Goal: Task Accomplishment & Management: Use online tool/utility

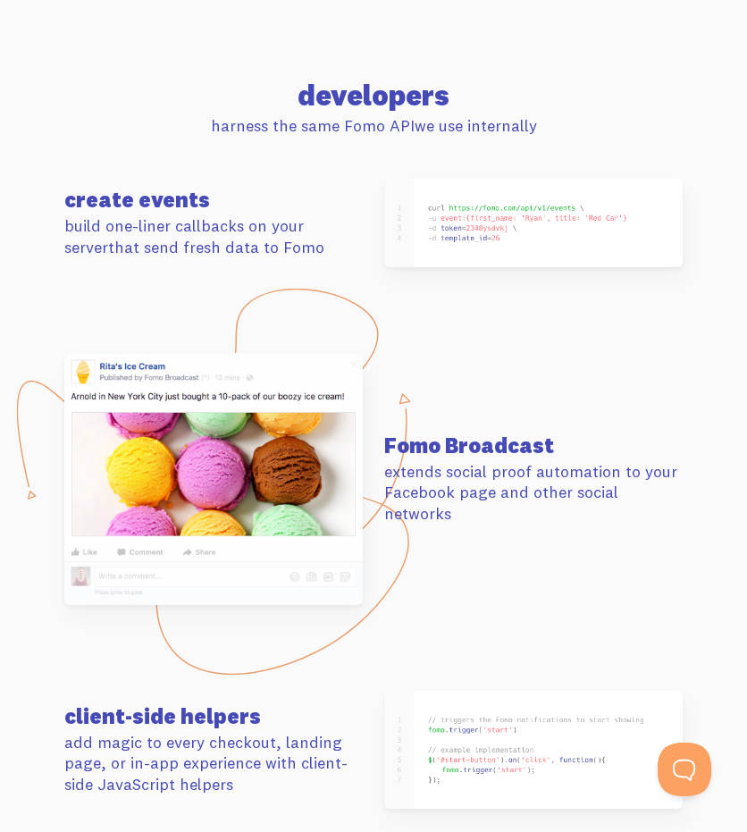
drag, startPoint x: 567, startPoint y: 124, endPoint x: 566, endPoint y: 51, distance: 73.3
click at [567, 122] on p "harness the same Fomo API we use internally" at bounding box center [373, 125] width 618 height 21
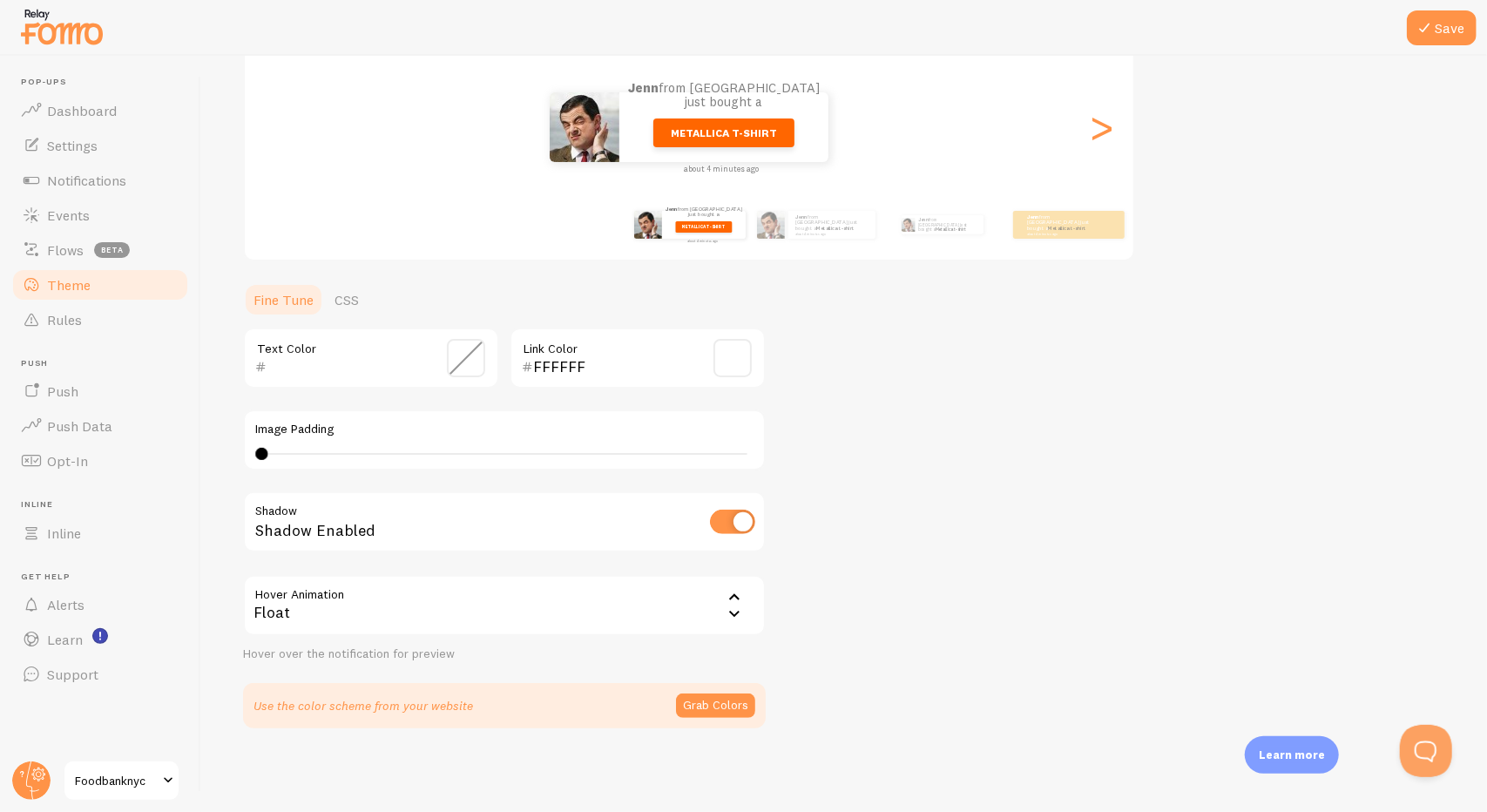
scroll to position [195, 0]
click at [339, 294] on link "CSS" at bounding box center [346, 300] width 45 height 35
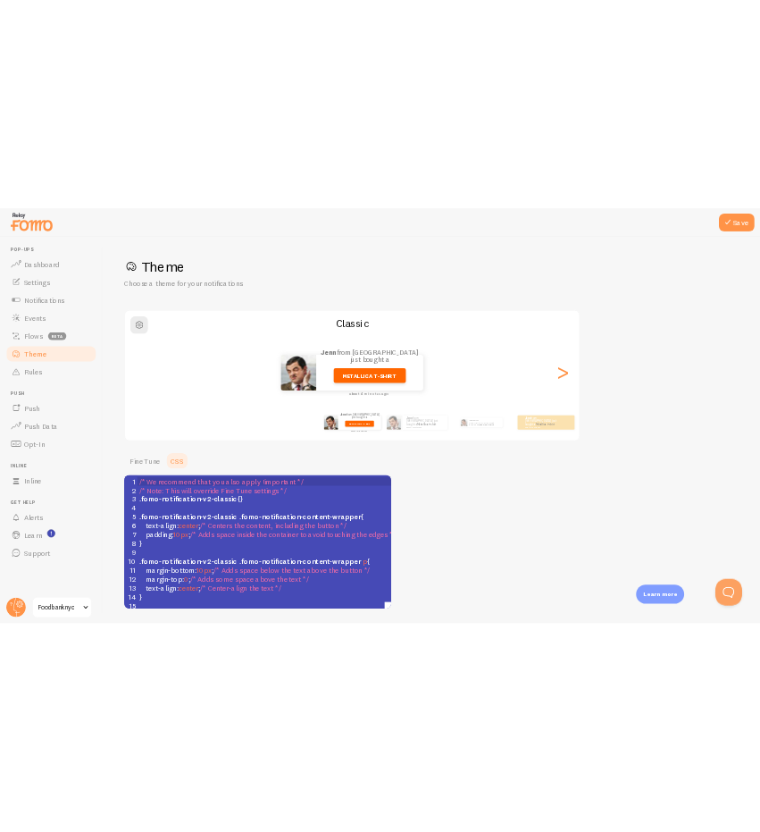
scroll to position [0, 0]
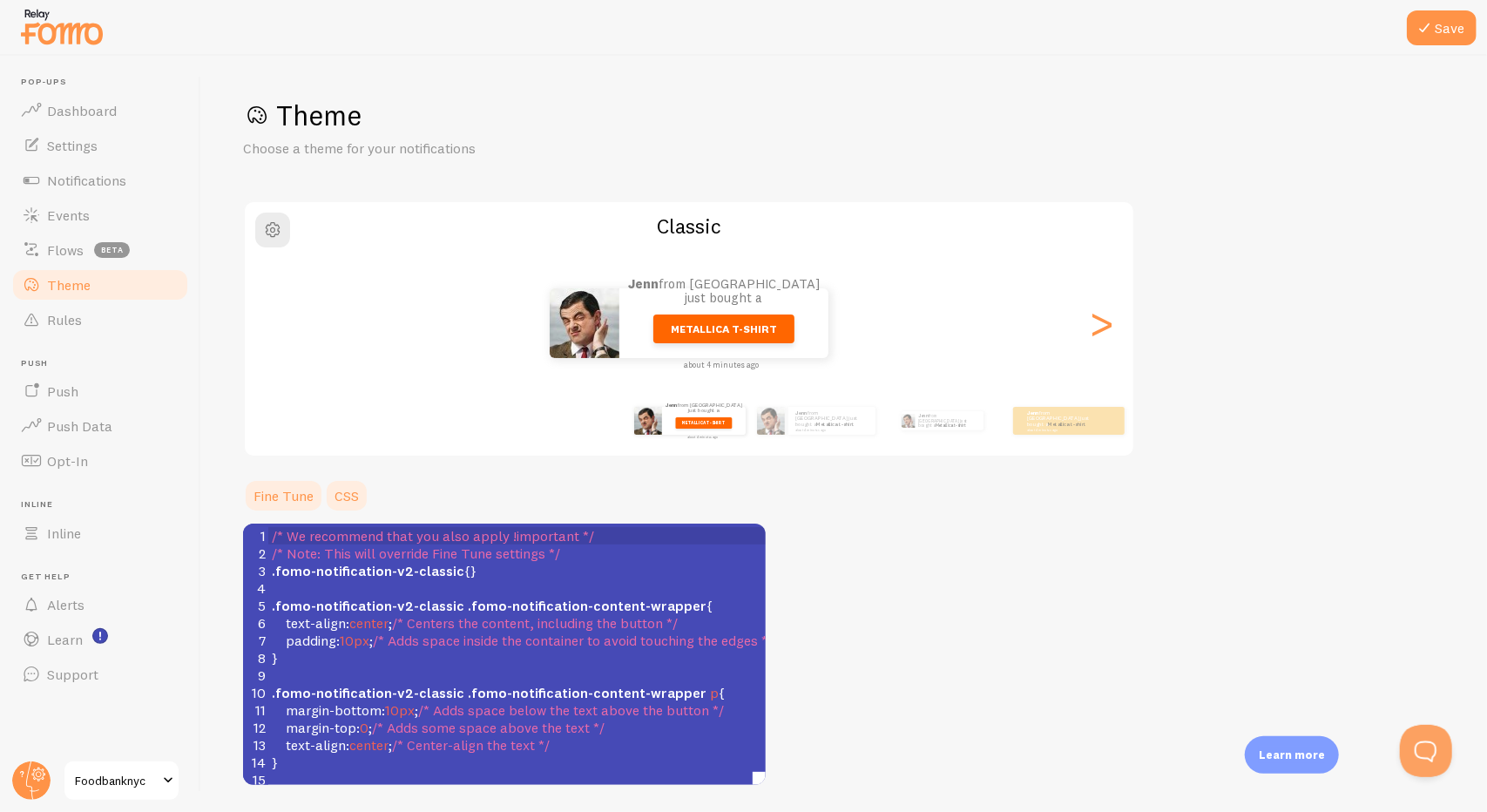
click at [276, 495] on link "Fine Tune" at bounding box center [283, 495] width 81 height 35
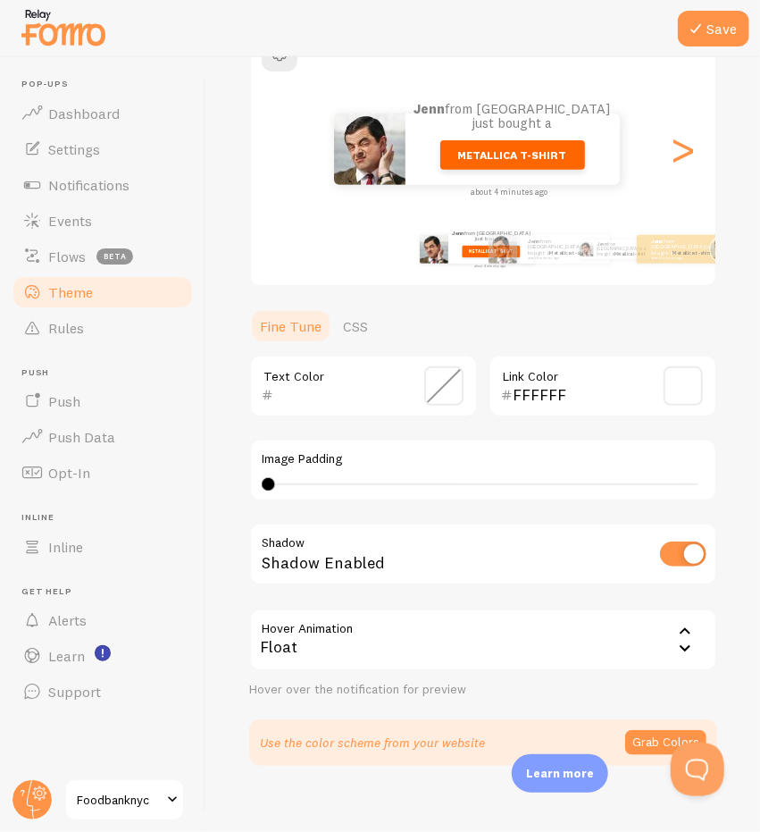
scroll to position [201, 0]
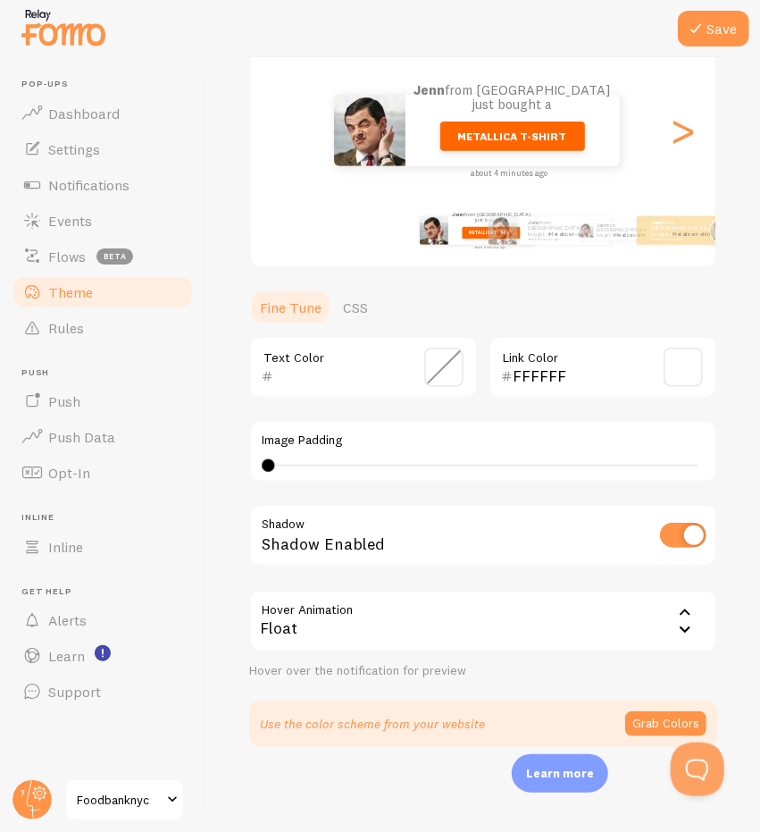
click at [391, 463] on div "0 0 - undefined" at bounding box center [483, 465] width 443 height 14
click at [398, 465] on div "12" at bounding box center [483, 466] width 431 height 2
type input "0"
drag, startPoint x: 398, startPoint y: 465, endPoint x: 161, endPoint y: 483, distance: 238.3
click at [161, 483] on main "Pop-ups Dashboard Settings Notifications Events Flows beta Theme Rules [GEOGRAP…" at bounding box center [380, 444] width 760 height 775
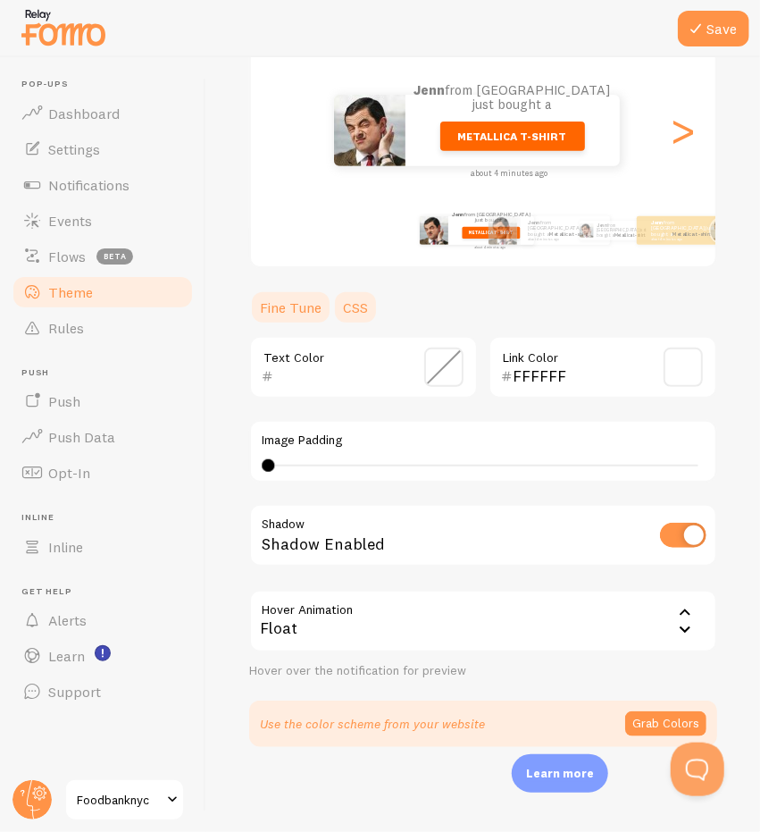
click at [355, 305] on link "CSS" at bounding box center [355, 307] width 46 height 36
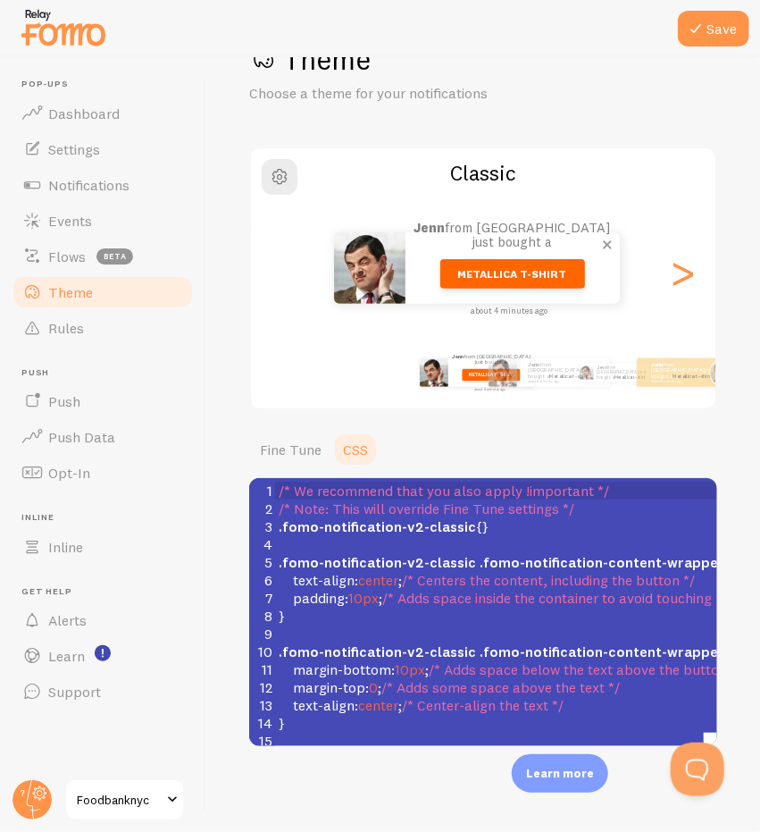
scroll to position [58, 0]
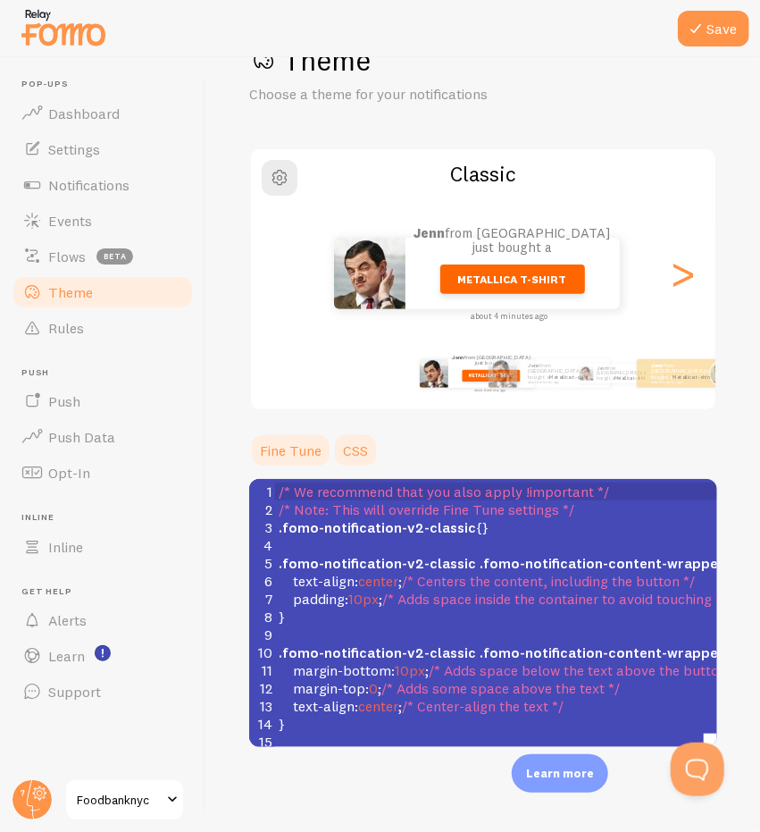
click at [281, 449] on link "Fine Tune" at bounding box center [290, 450] width 83 height 36
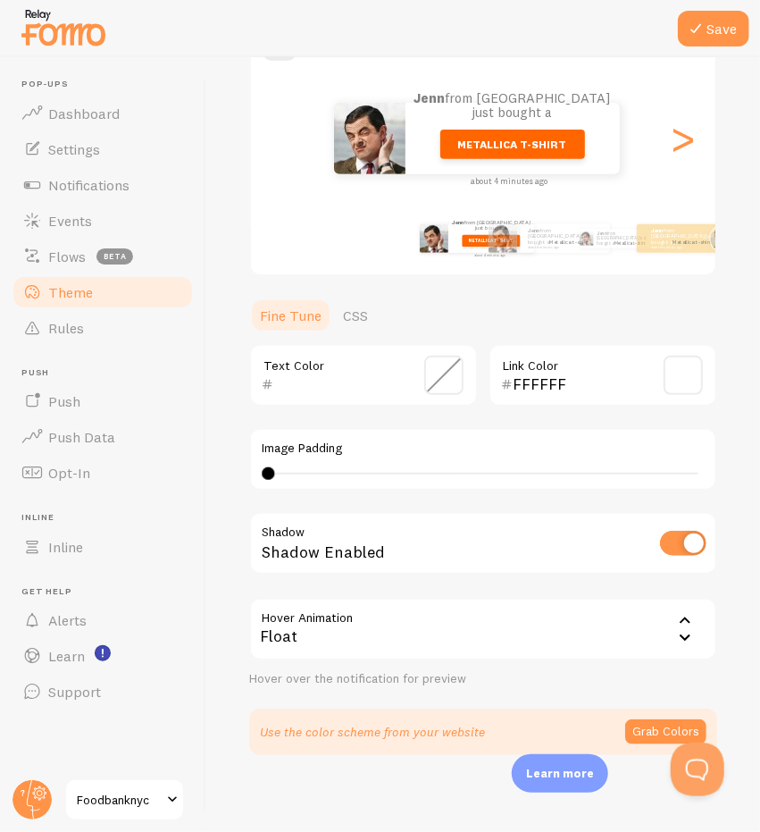
scroll to position [201, 0]
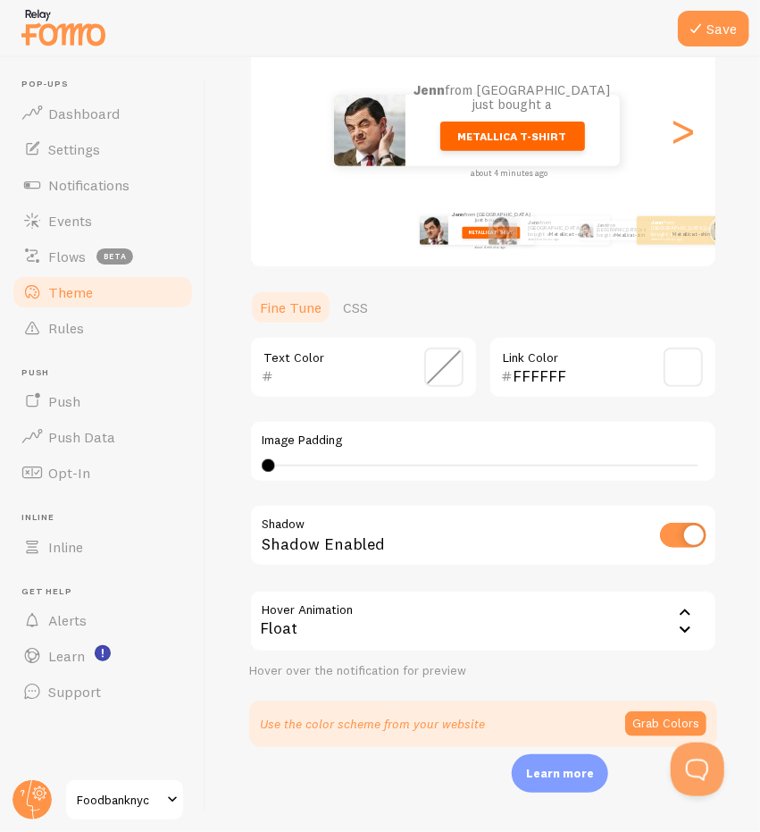
click at [501, 597] on div "Float" at bounding box center [483, 621] width 468 height 63
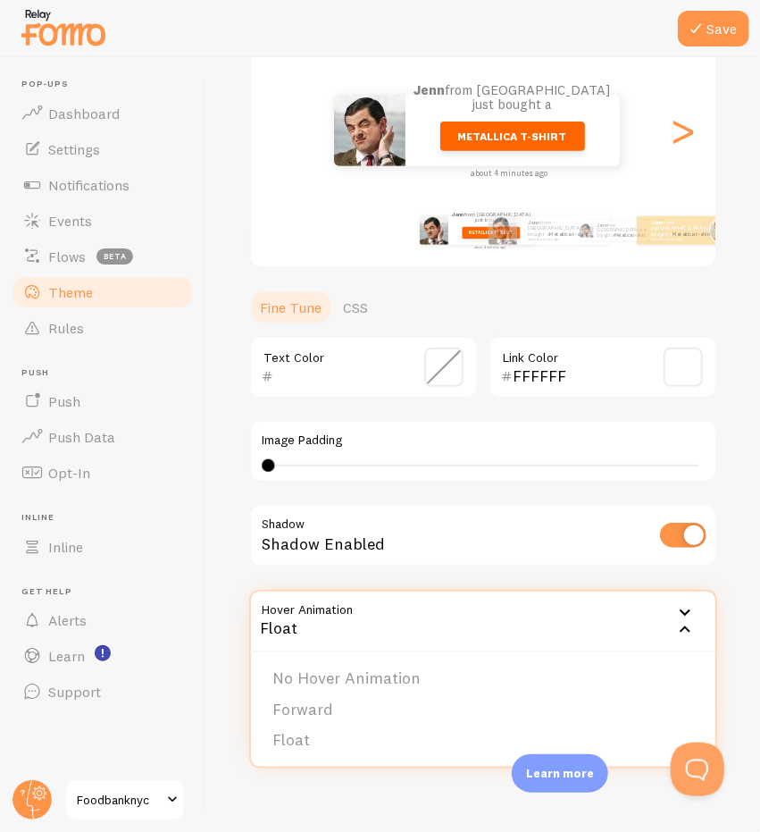
click at [490, 624] on div "Float" at bounding box center [483, 621] width 468 height 63
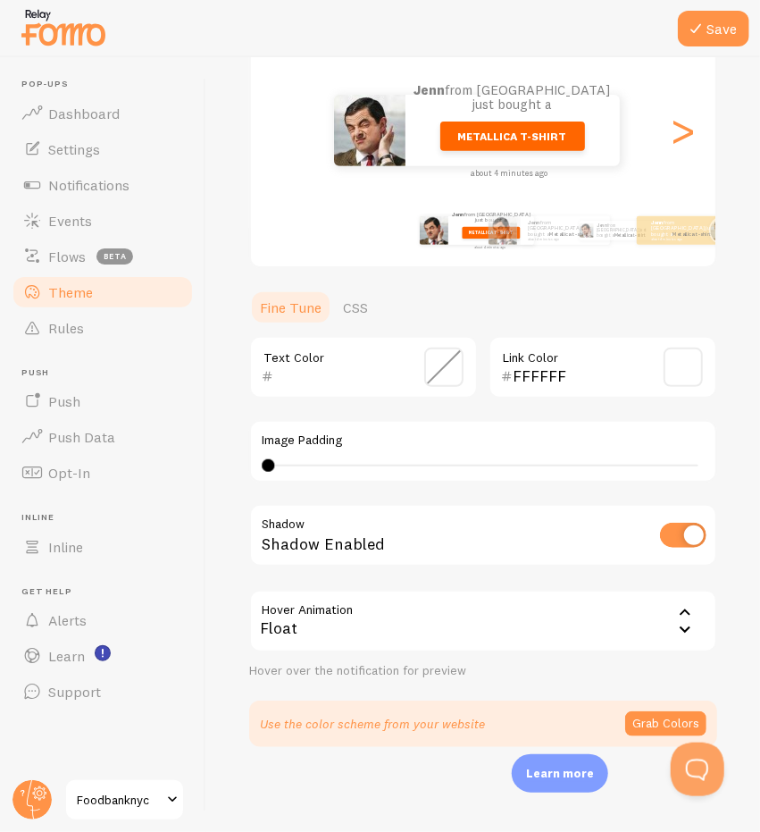
scroll to position [0, 0]
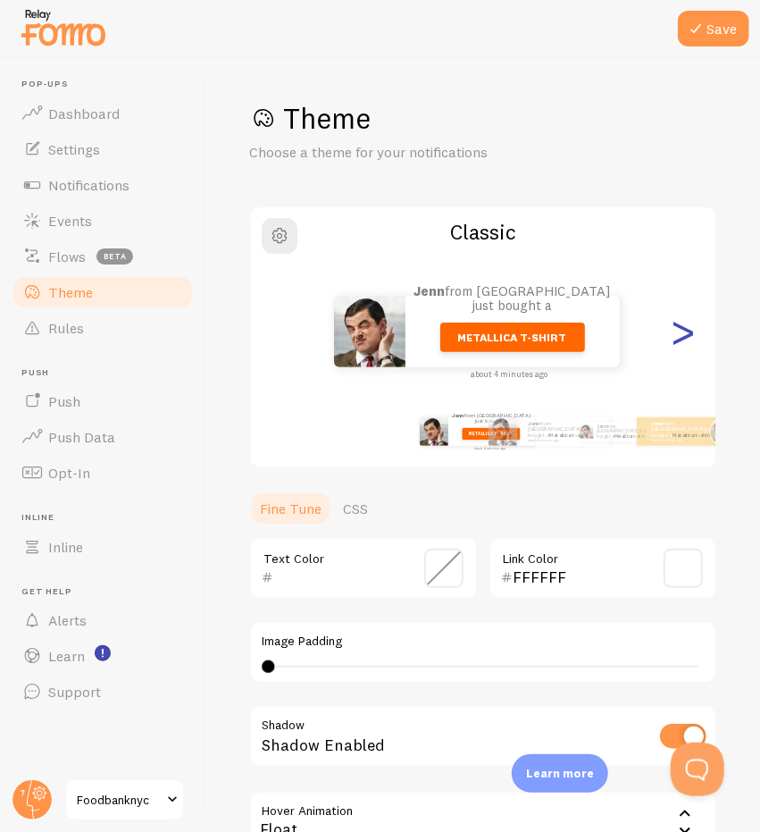
click at [675, 335] on div ">" at bounding box center [683, 331] width 21 height 129
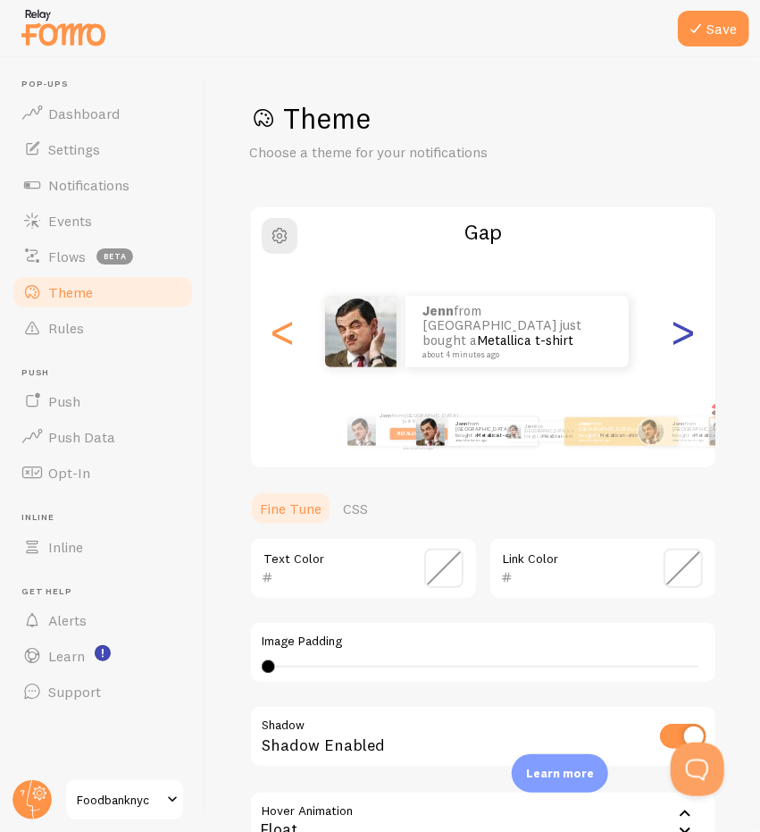
click at [675, 335] on div ">" at bounding box center [683, 331] width 21 height 129
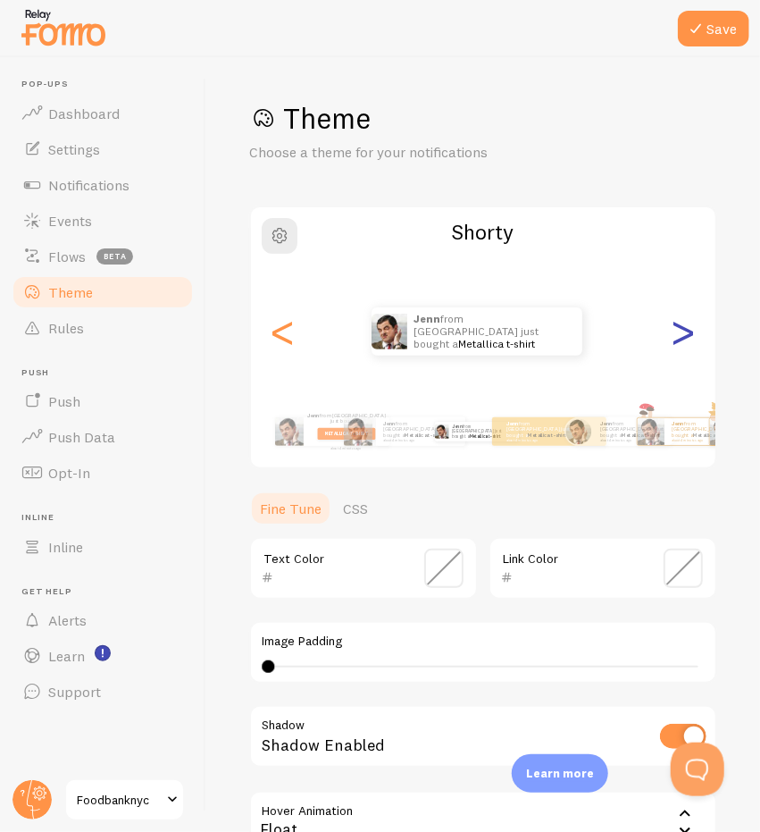
click at [680, 347] on div ">" at bounding box center [683, 331] width 21 height 129
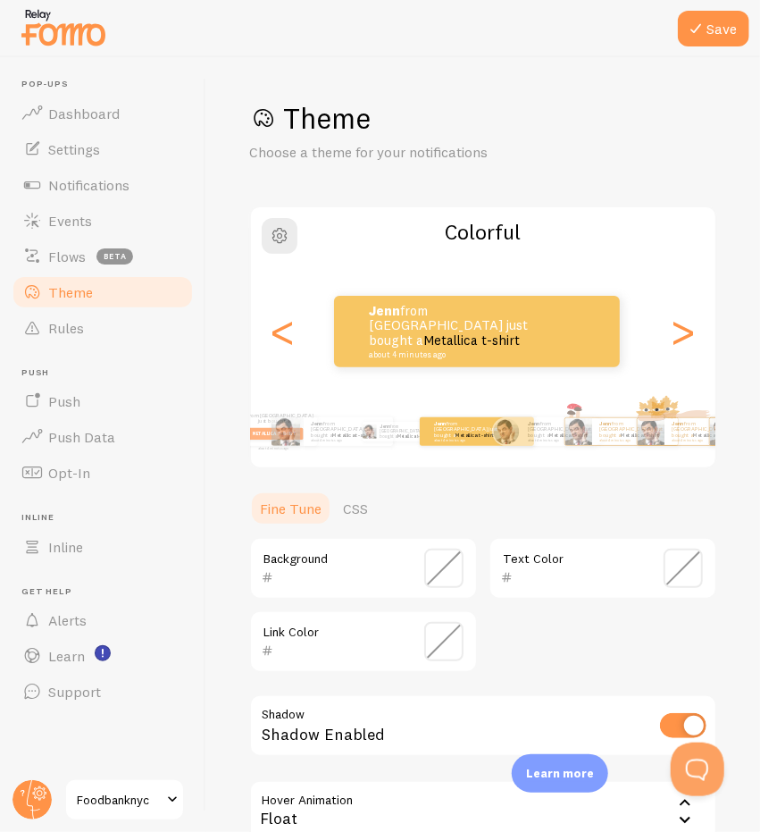
click at [685, 331] on div "Jenn from [GEOGRAPHIC_DATA] just bought a Metallica t-shirt about 4 minutes ago" at bounding box center [476, 331] width 451 height 71
click at [676, 331] on div ">" at bounding box center [683, 331] width 21 height 129
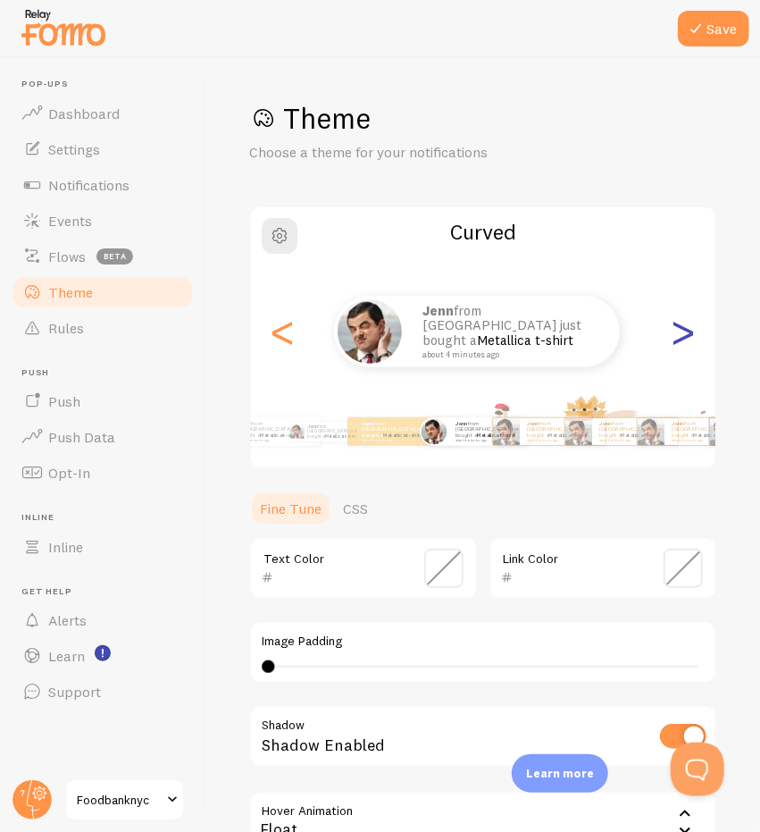
click at [678, 342] on div ">" at bounding box center [683, 331] width 21 height 129
type input "0"
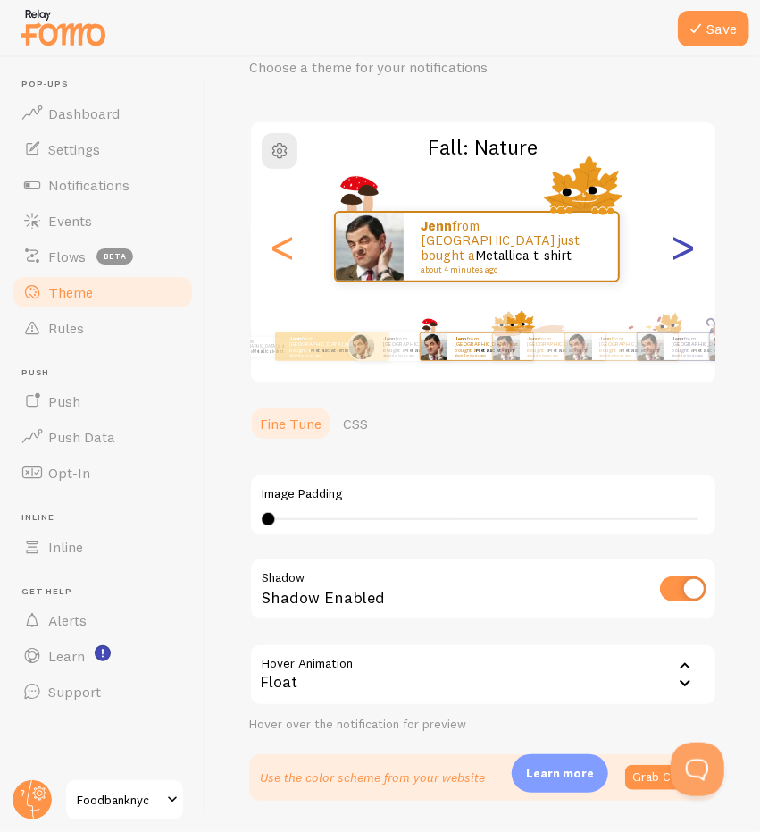
scroll to position [89, 0]
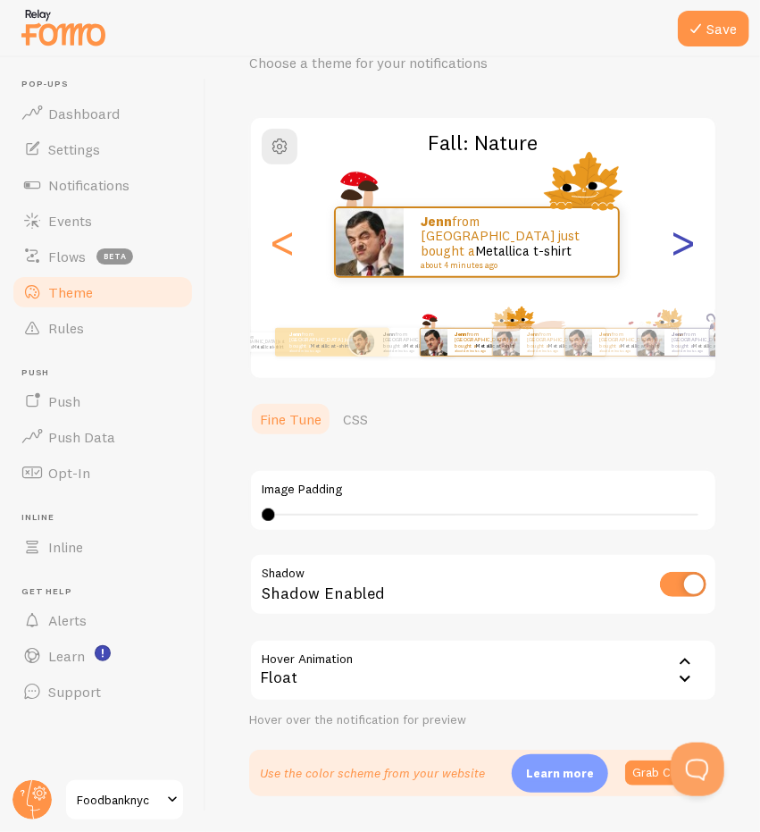
click at [679, 237] on div ">" at bounding box center [683, 242] width 21 height 129
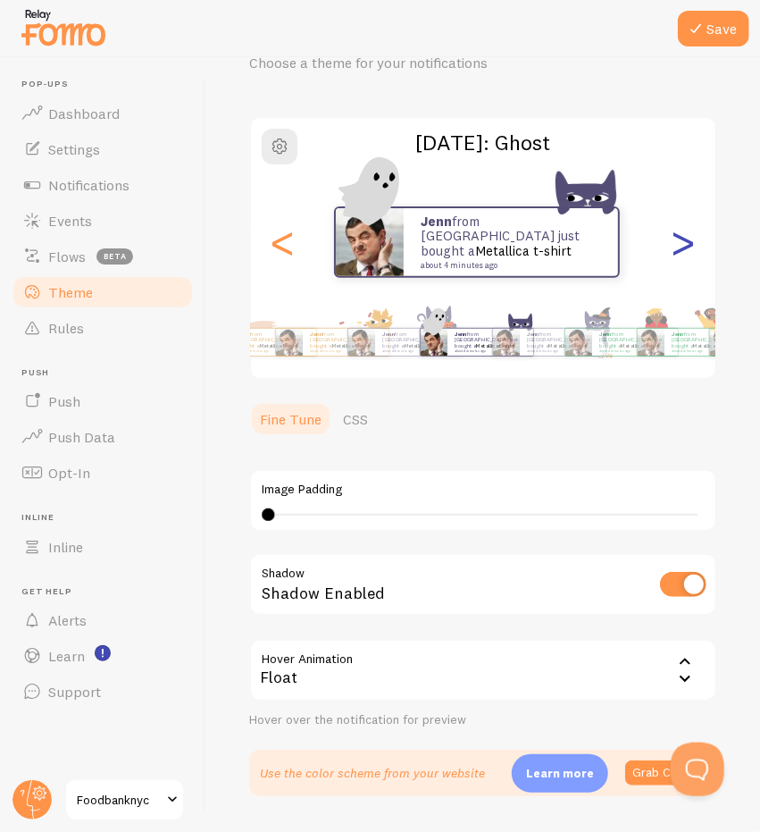
click at [679, 237] on div ">" at bounding box center [683, 242] width 21 height 129
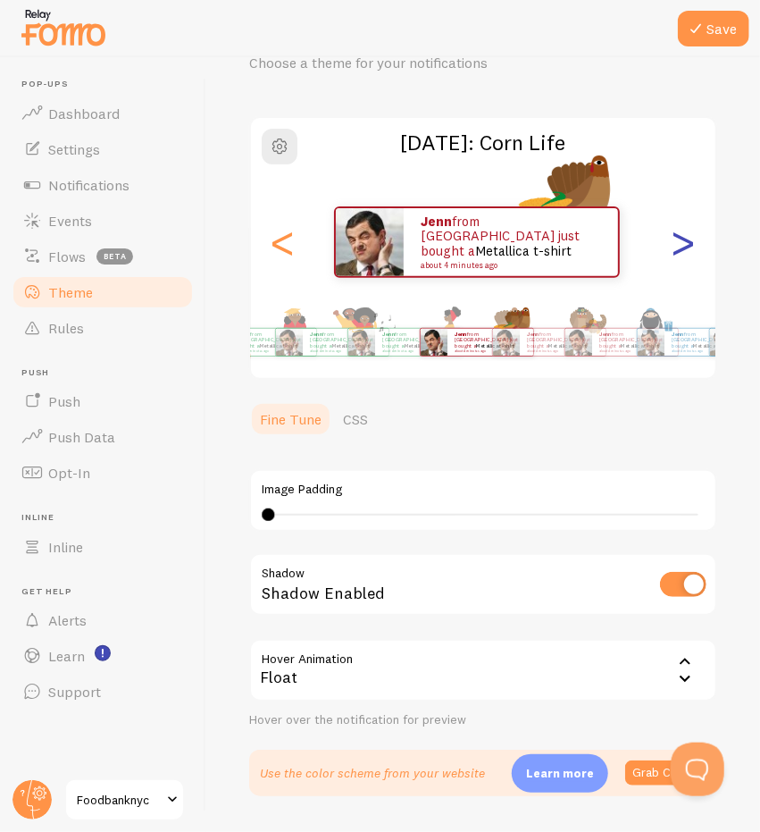
click at [679, 237] on div ">" at bounding box center [683, 242] width 21 height 129
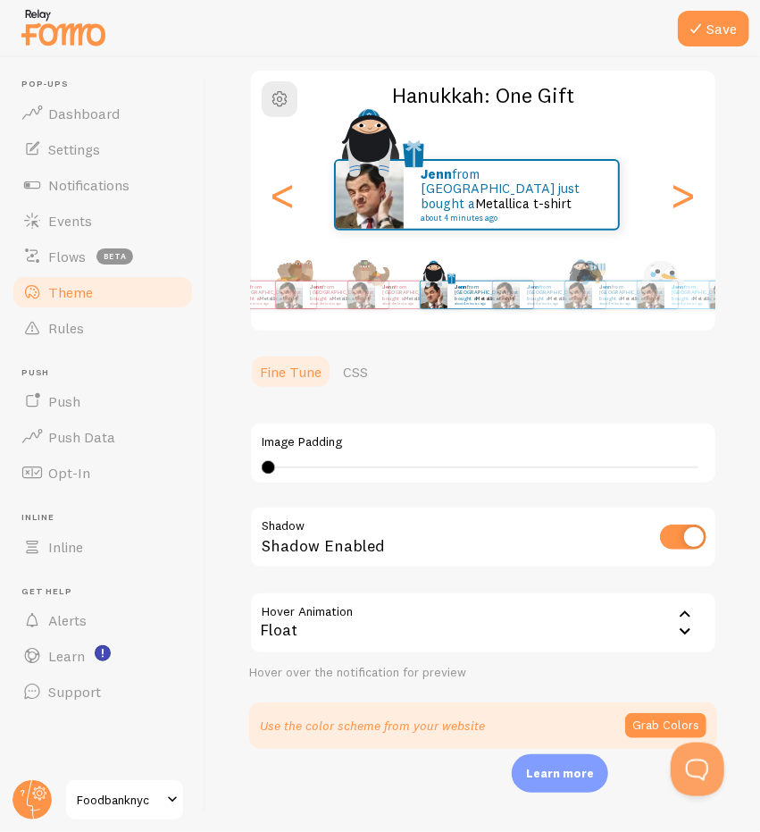
scroll to position [138, 0]
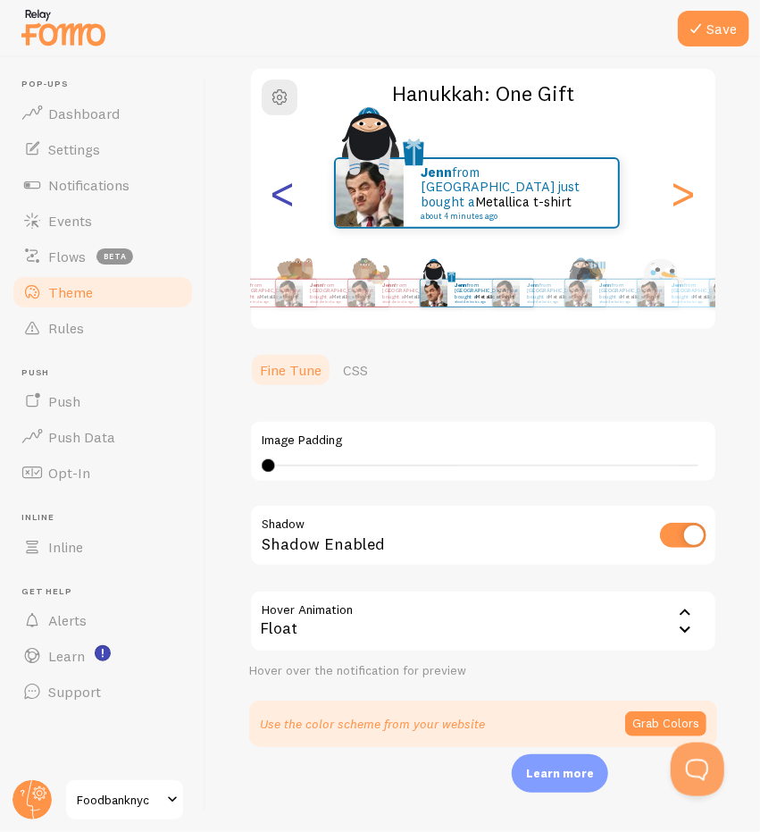
click at [294, 215] on div "<" at bounding box center [282, 193] width 21 height 129
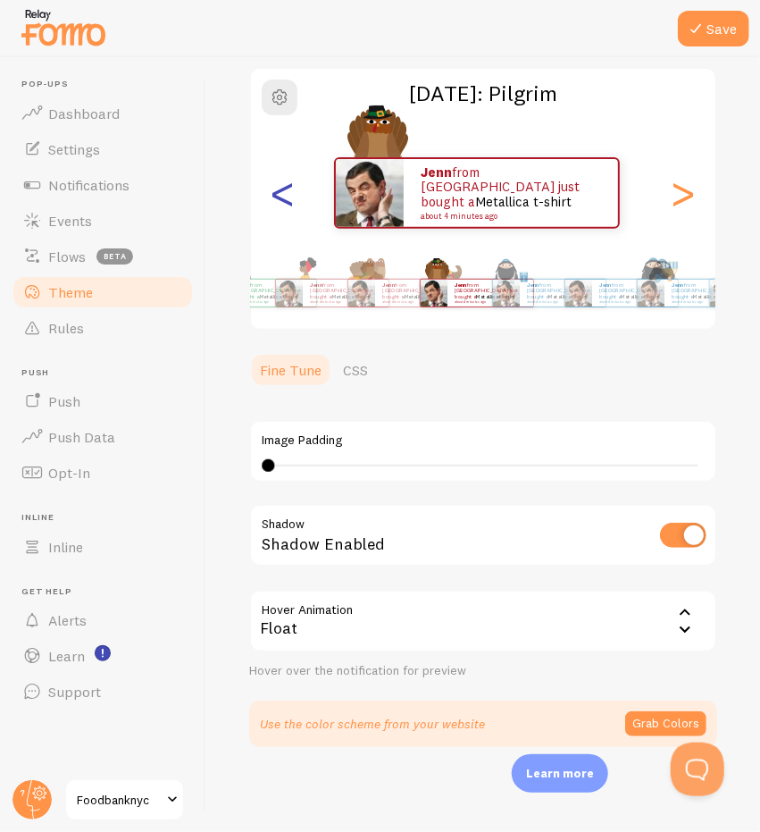
click at [289, 197] on div "<" at bounding box center [282, 193] width 21 height 129
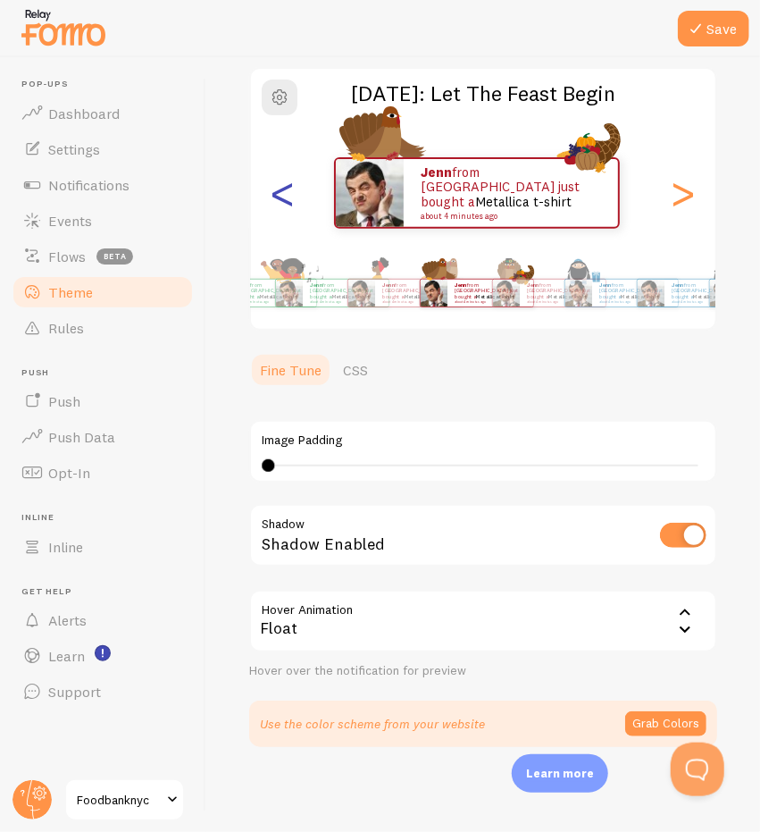
click at [289, 197] on div "<" at bounding box center [282, 193] width 21 height 129
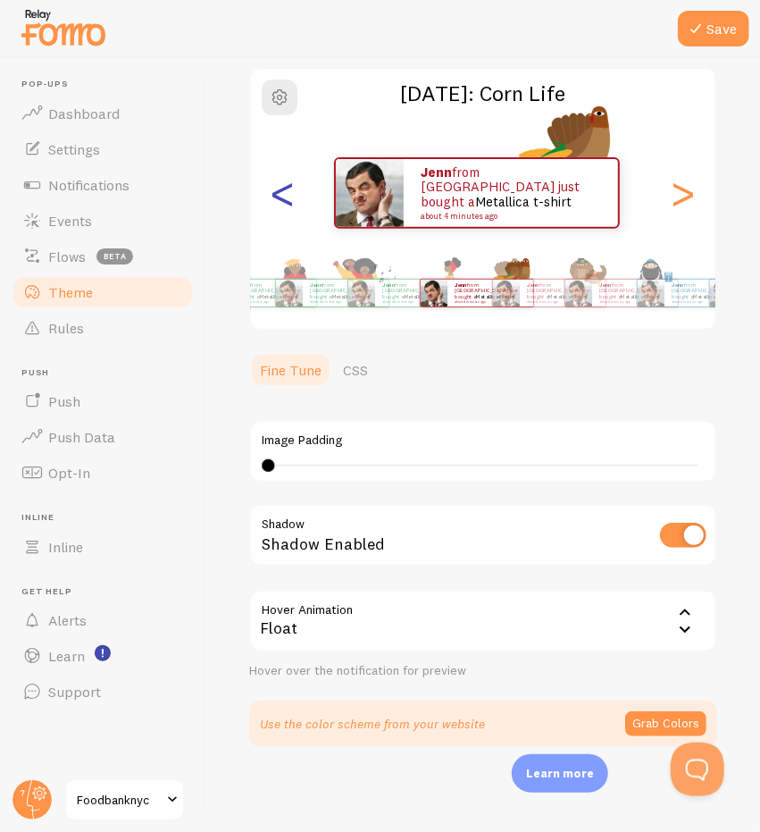
click at [289, 197] on div "<" at bounding box center [282, 193] width 21 height 129
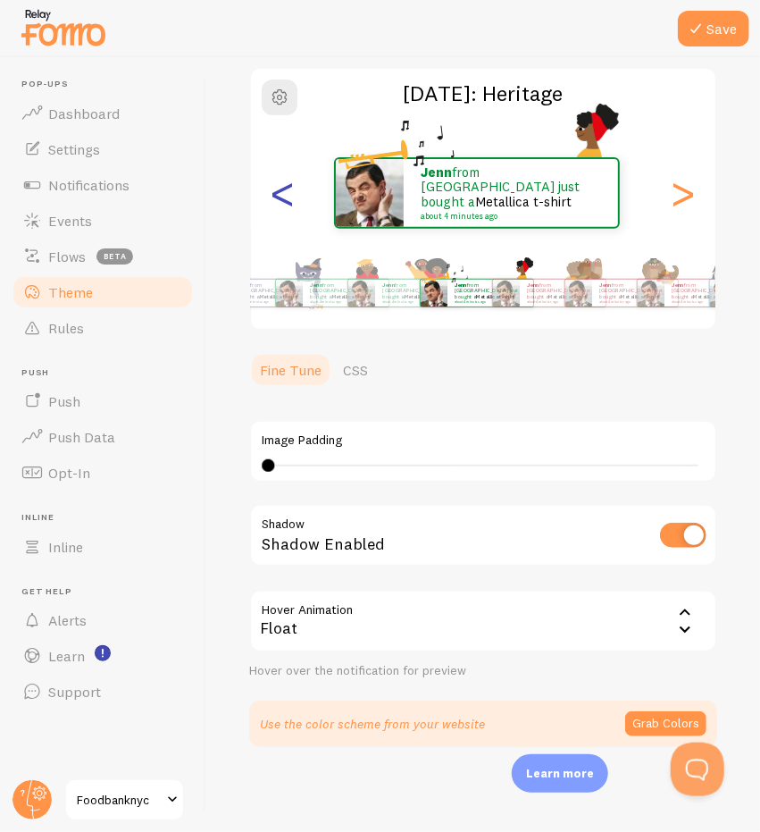
click at [289, 197] on div "<" at bounding box center [282, 193] width 21 height 129
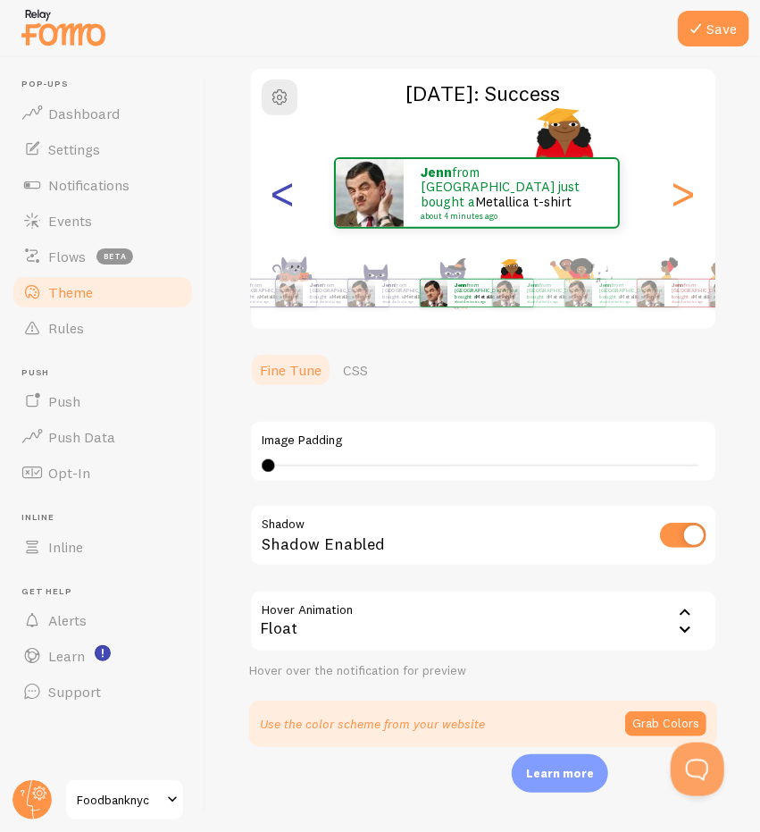
click at [289, 197] on div "<" at bounding box center [282, 193] width 21 height 129
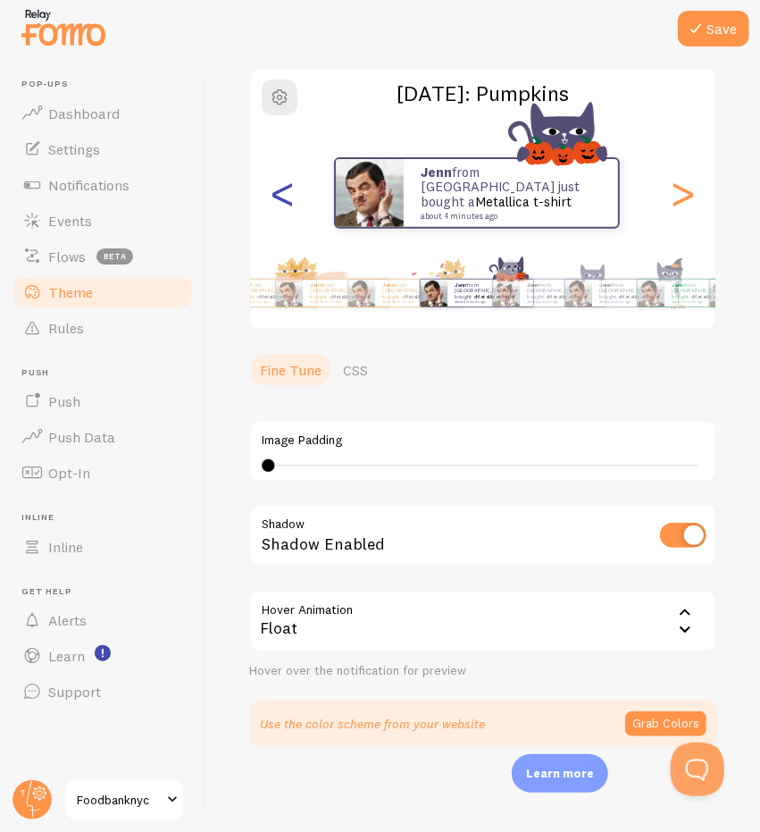
click at [289, 197] on div "<" at bounding box center [282, 193] width 21 height 129
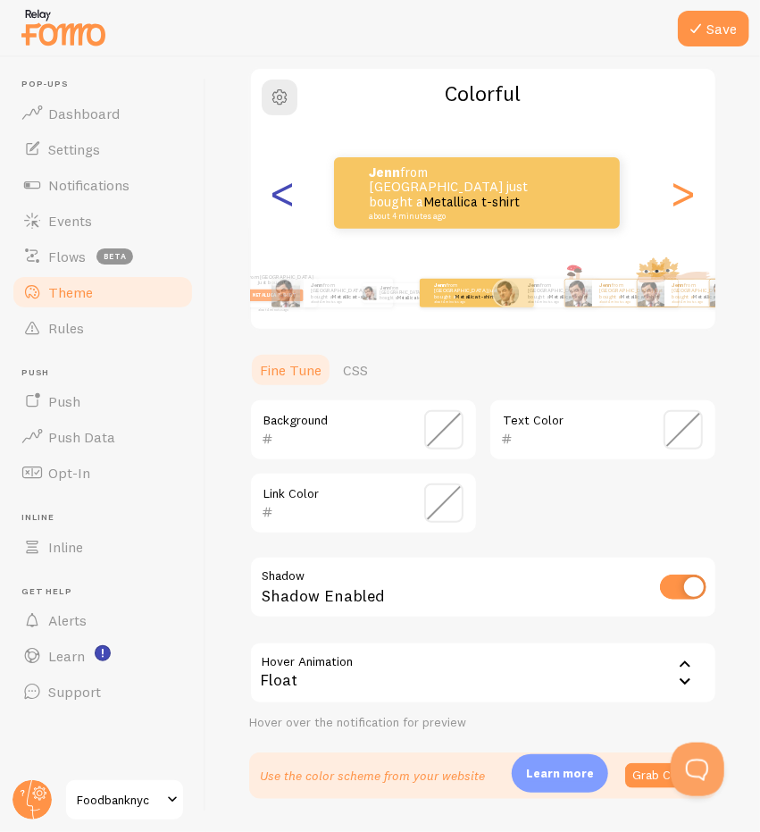
click at [289, 197] on div "<" at bounding box center [282, 193] width 21 height 129
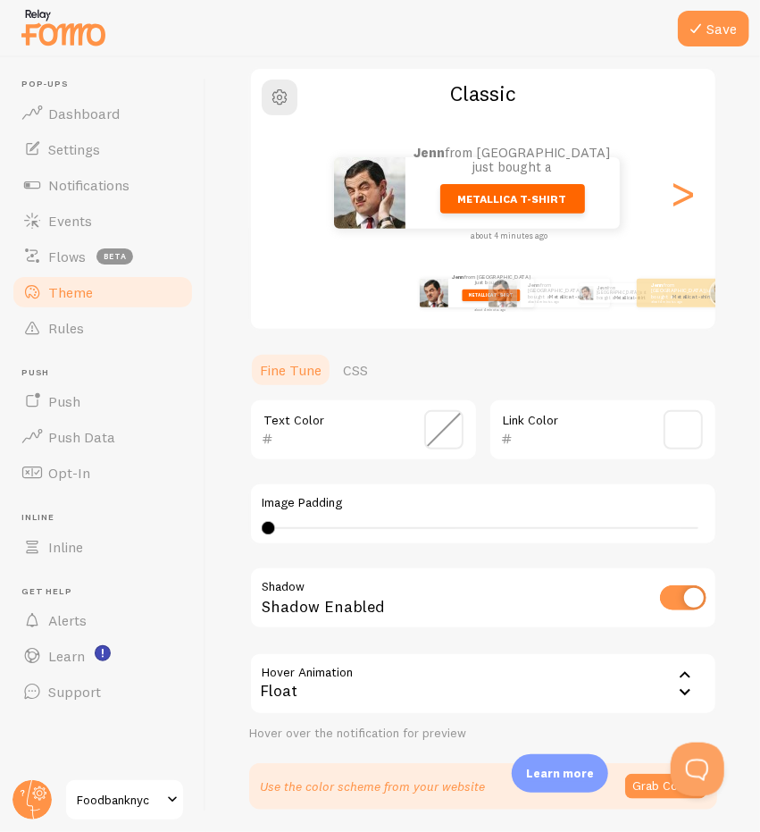
click at [289, 197] on div "<" at bounding box center [282, 193] width 21 height 129
click at [289, 197] on div "[PERSON_NAME] from [GEOGRAPHIC_DATA] just bought a Metallica t-shirt about 4 mi…" at bounding box center [483, 193] width 465 height 129
type input "FFFFFF"
click at [289, 197] on div "Jenn from [GEOGRAPHIC_DATA] just bought a Metallica t-shirt about 4 minutes ago" at bounding box center [476, 192] width 451 height 71
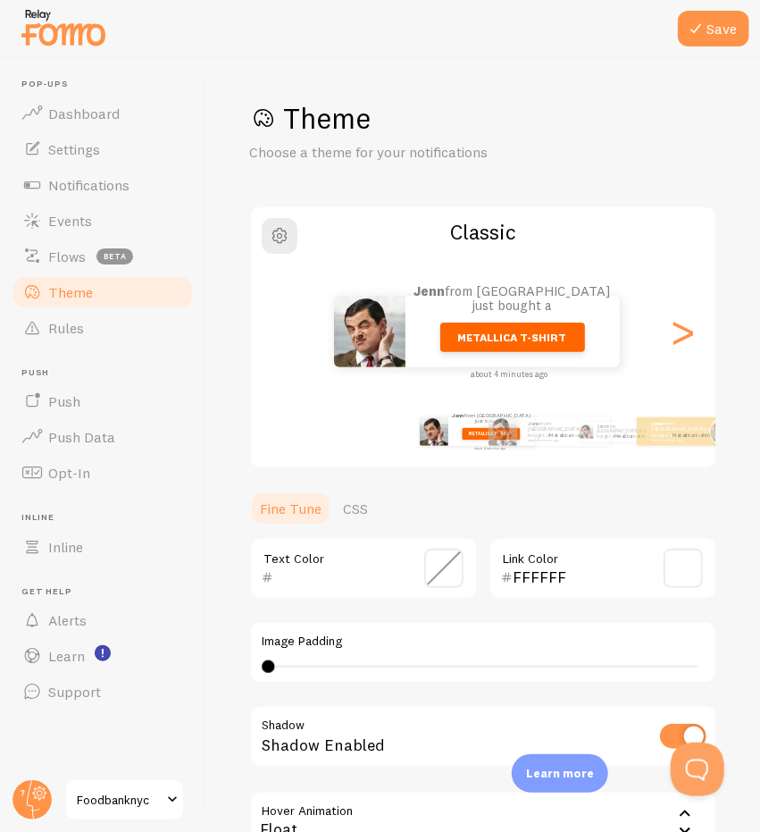
scroll to position [201, 0]
